Goal: Browse casually: Explore the website without a specific task or goal

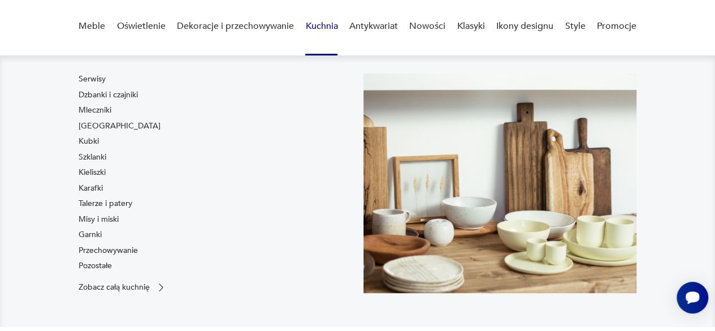
scroll to position [97, 0]
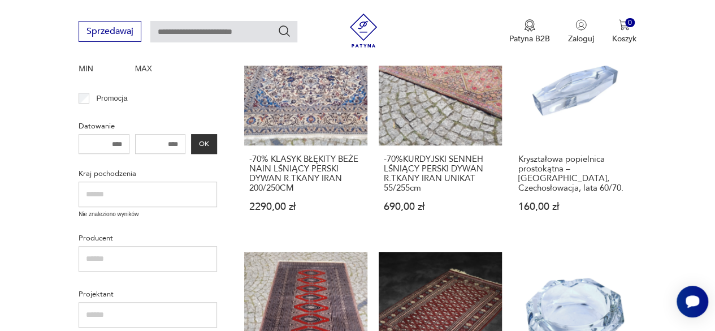
scroll to position [18, 0]
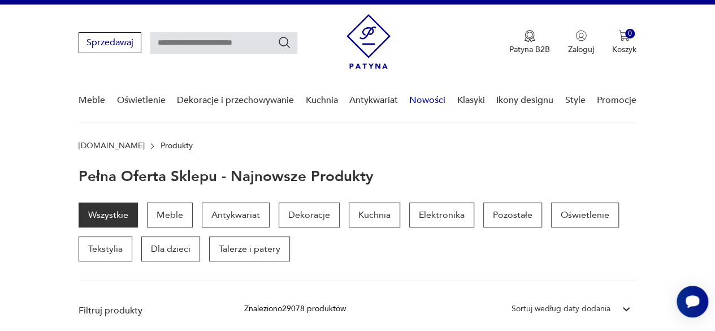
click at [428, 103] on link "Nowości" at bounding box center [427, 101] width 36 height 44
click at [425, 98] on link "Nowości" at bounding box center [427, 101] width 36 height 44
click at [429, 102] on link "Nowości" at bounding box center [427, 101] width 36 height 44
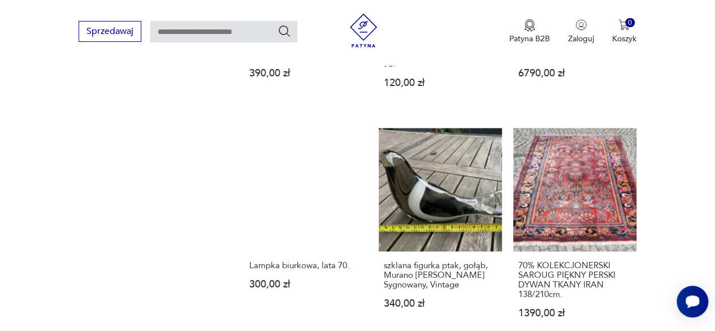
scroll to position [916, 0]
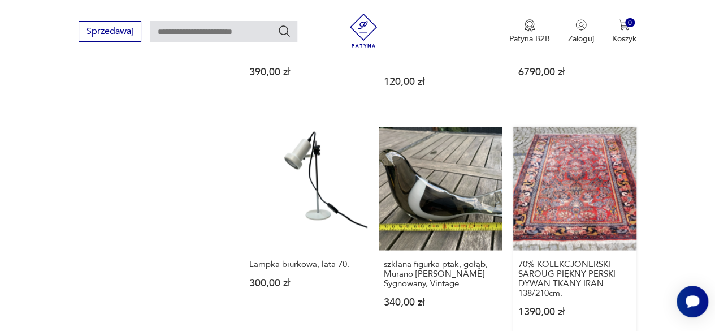
click at [622, 308] on div "70% KOLEKCJONERSKI SAROUG PIĘKNY PERSKI DYWAN TKANY IRAN 138/210cm. 1390,00 zł" at bounding box center [574, 294] width 123 height 88
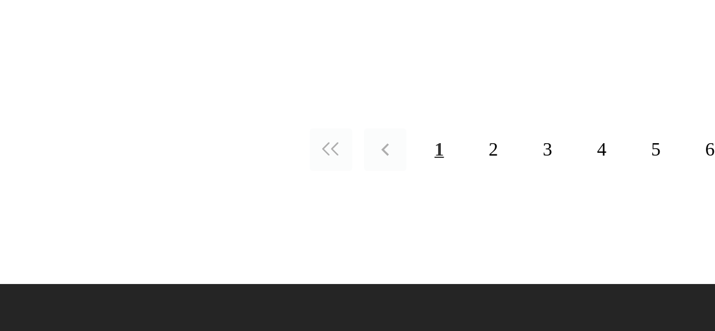
scroll to position [1510, 0]
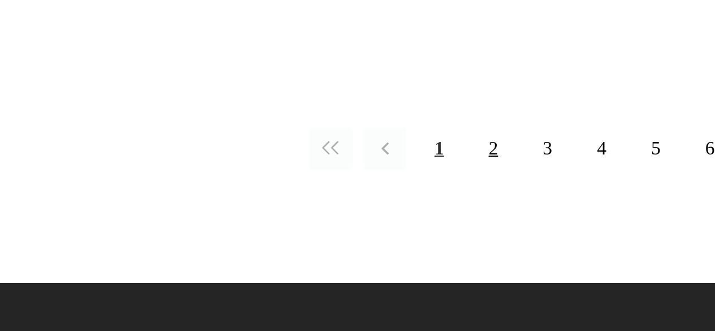
click at [394, 233] on button "2" at bounding box center [394, 243] width 20 height 20
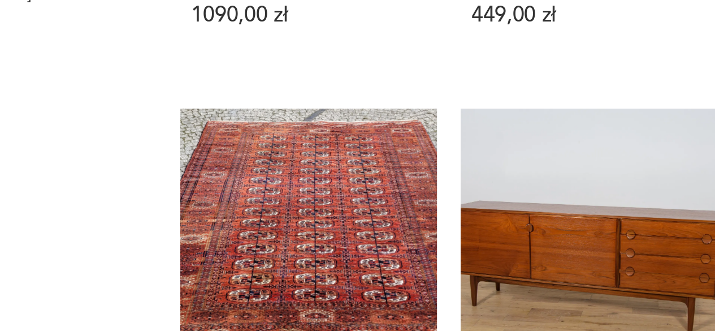
scroll to position [608, 0]
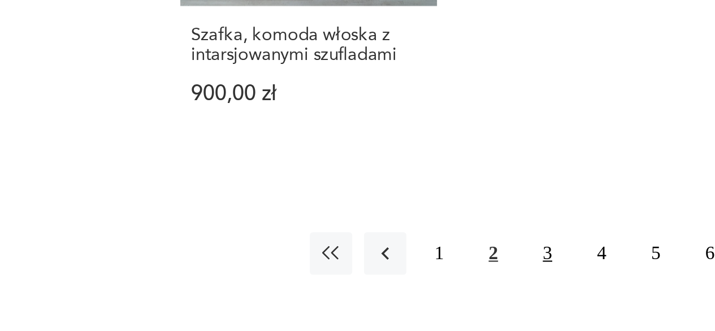
click at [423, 197] on button "3" at bounding box center [420, 197] width 20 height 20
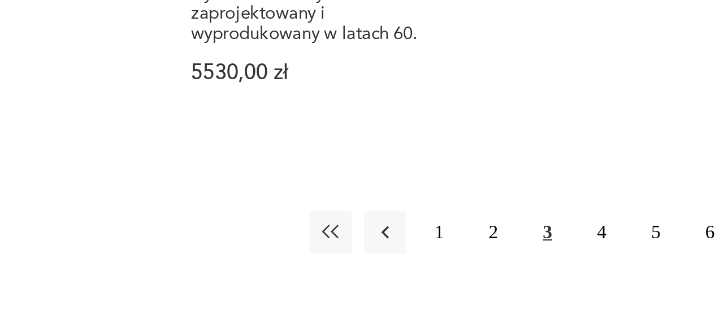
scroll to position [1518, 0]
click at [448, 273] on button "4" at bounding box center [446, 283] width 20 height 20
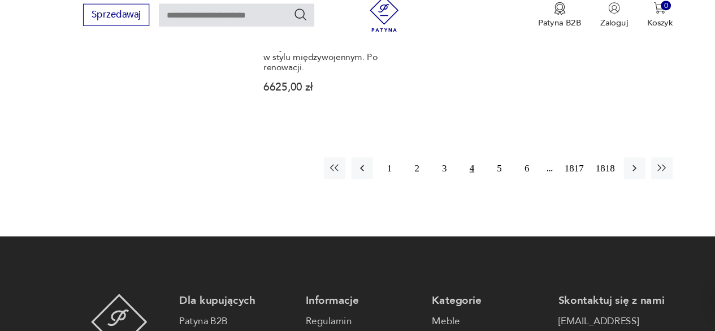
scroll to position [1559, 0]
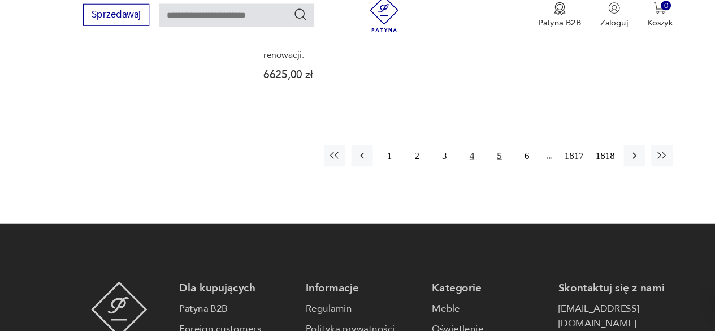
click at [473, 154] on button "5" at bounding box center [472, 164] width 20 height 20
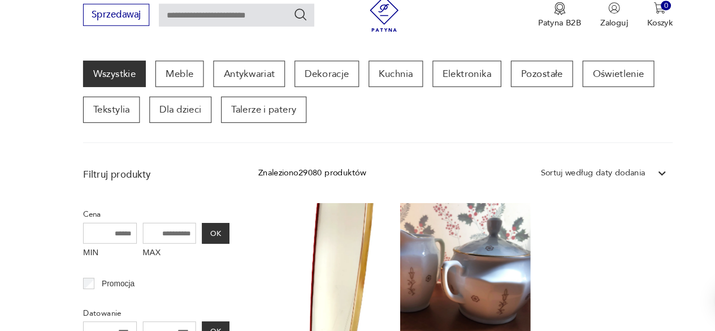
scroll to position [296, 0]
